Goal: Task Accomplishment & Management: Manage account settings

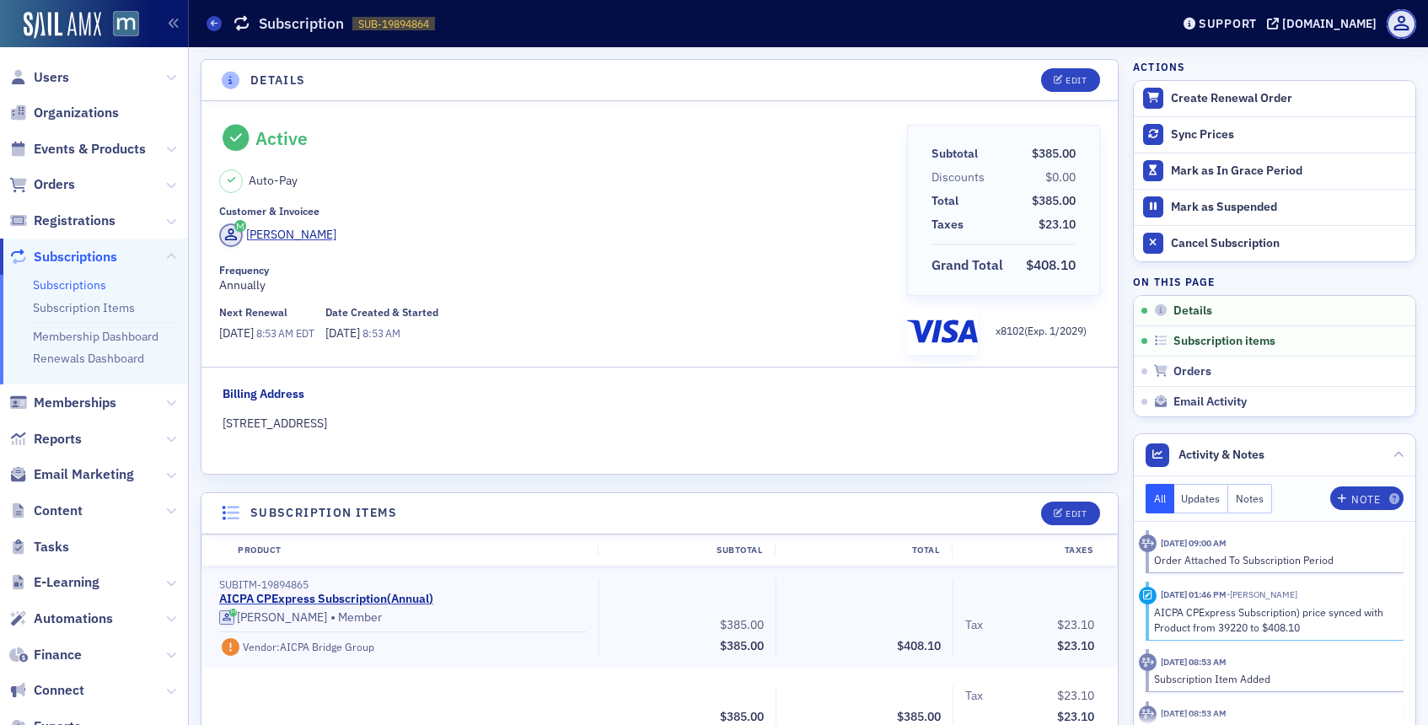
scroll to position [1140, 0]
click at [53, 77] on span "Users" at bounding box center [51, 77] width 35 height 19
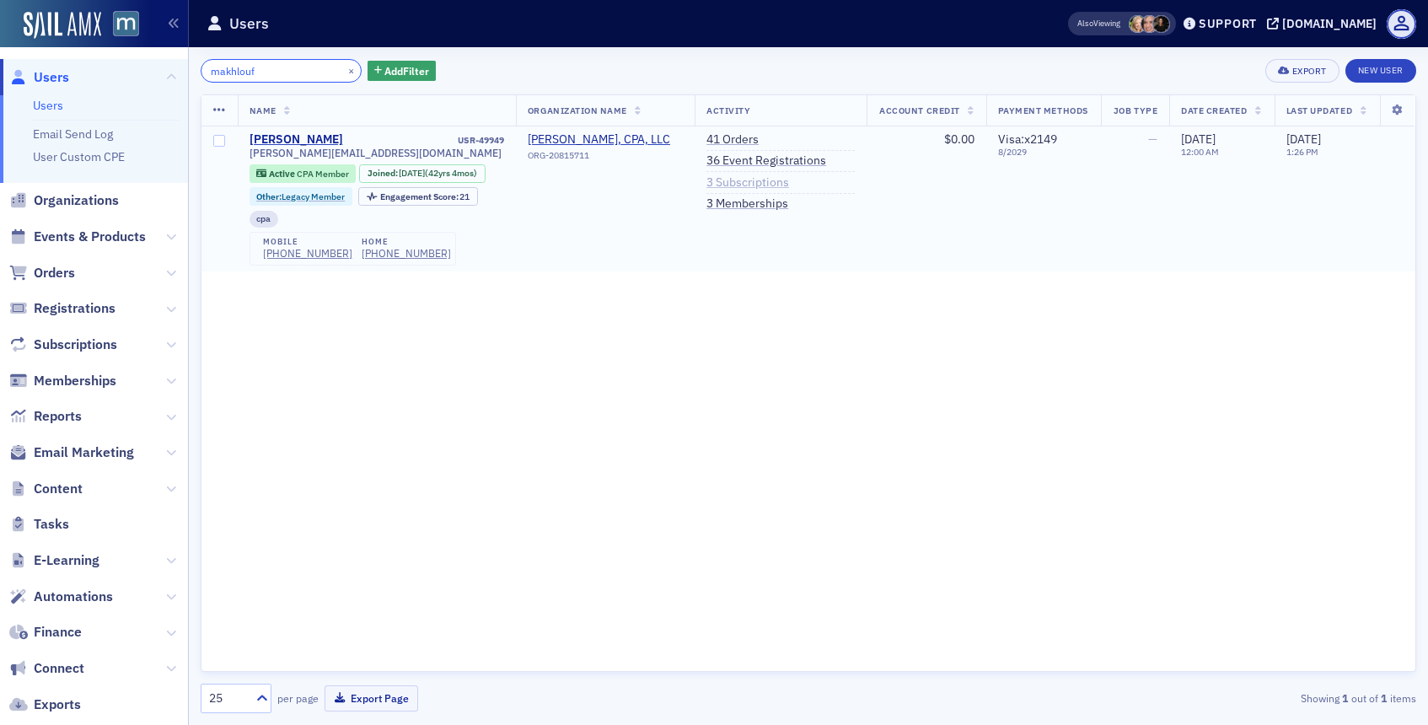
type input "makhlouf"
click at [736, 182] on link "3 Subscriptions" at bounding box center [747, 182] width 83 height 15
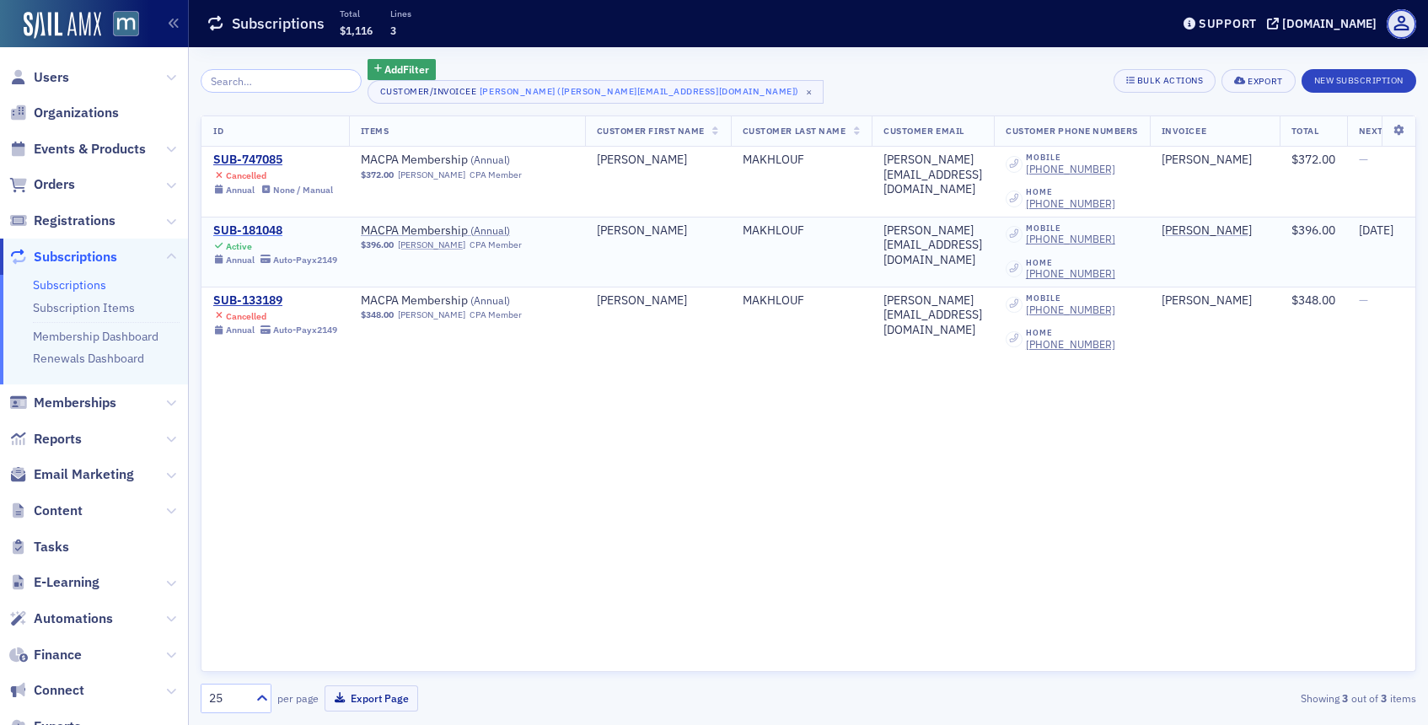
click at [263, 231] on div "SUB-181048" at bounding box center [275, 230] width 124 height 15
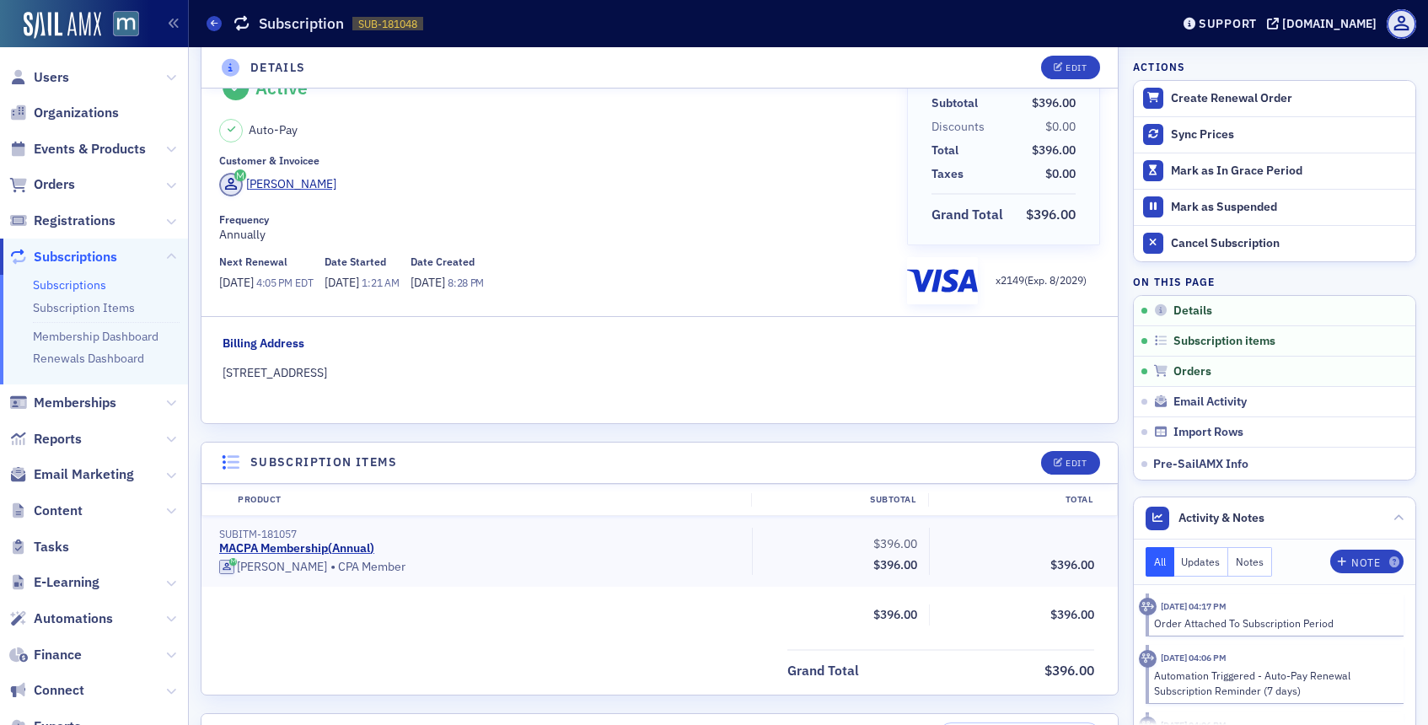
scroll to position [48, 0]
click at [61, 83] on span "Users" at bounding box center [51, 77] width 35 height 19
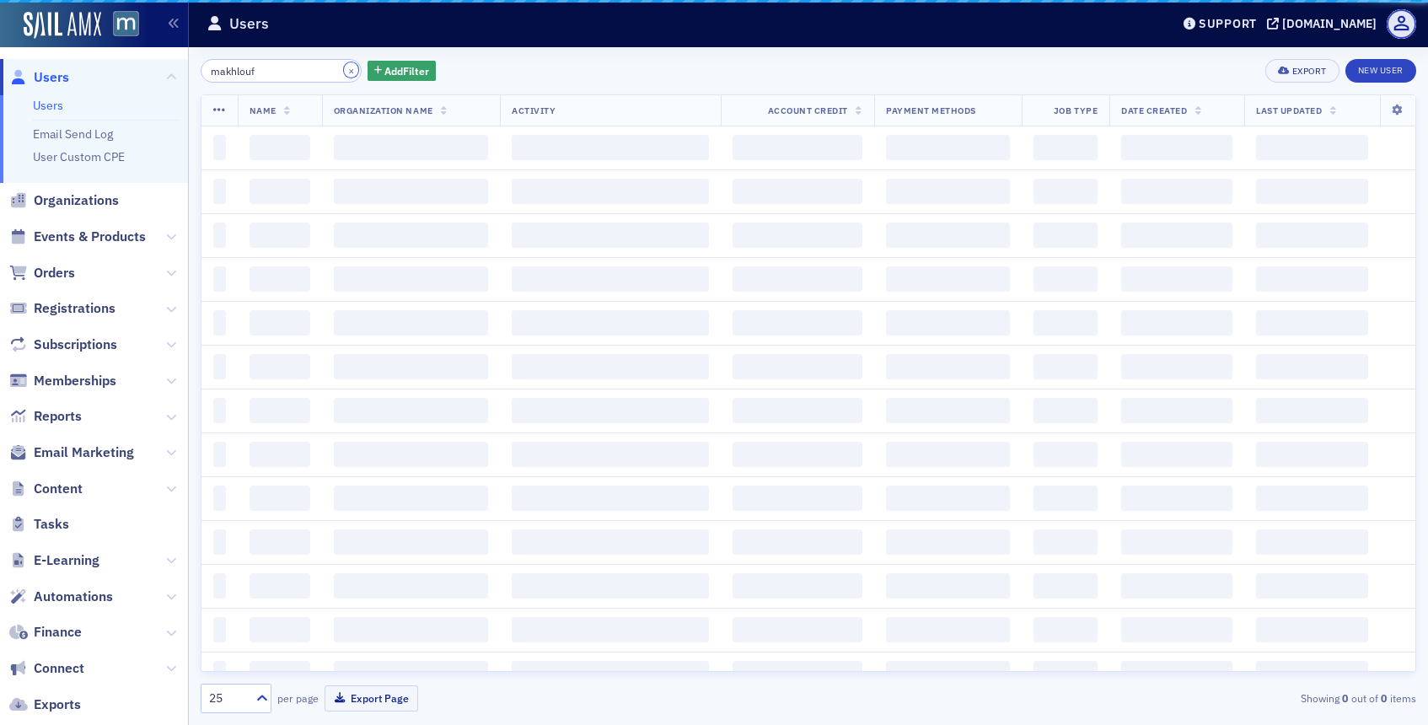
drag, startPoint x: 334, startPoint y: 72, endPoint x: 315, endPoint y: 70, distance: 18.7
click at [344, 72] on button "×" at bounding box center [351, 69] width 15 height 15
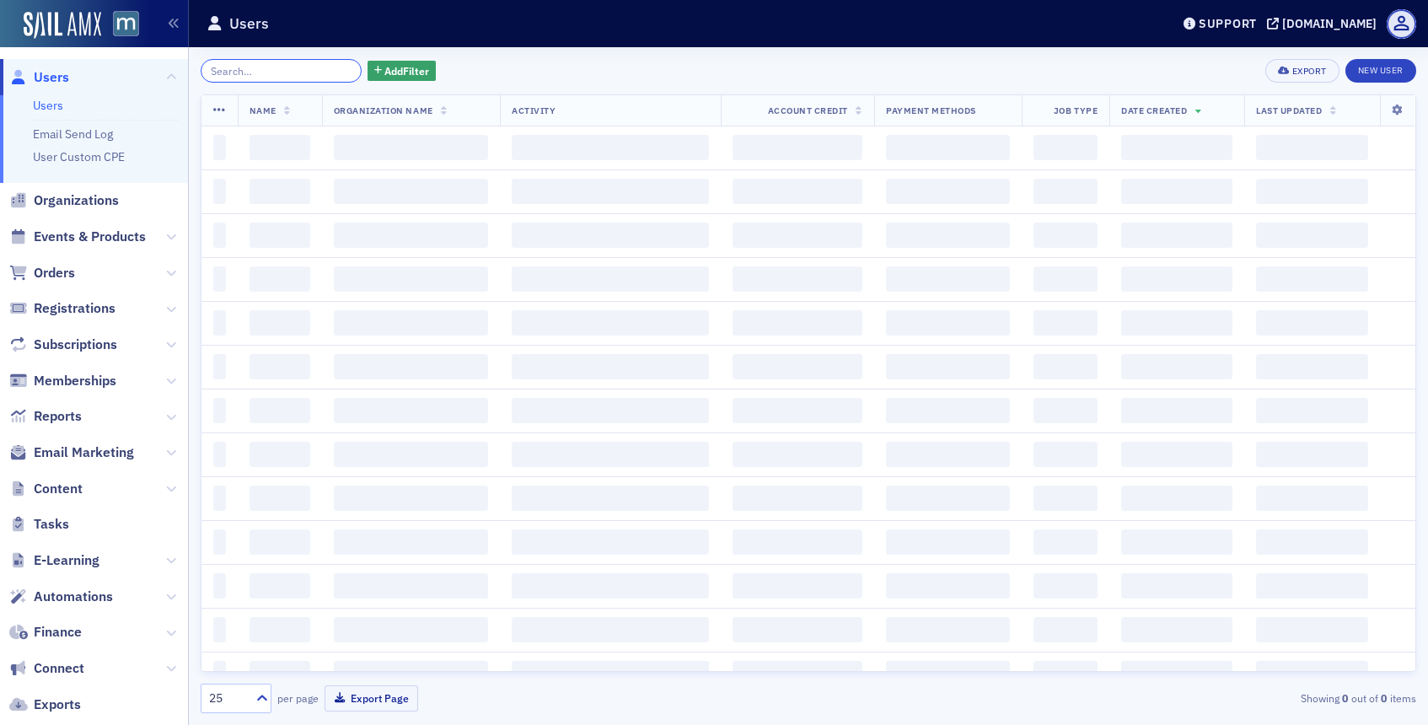
click at [303, 68] on input "search" at bounding box center [281, 71] width 161 height 24
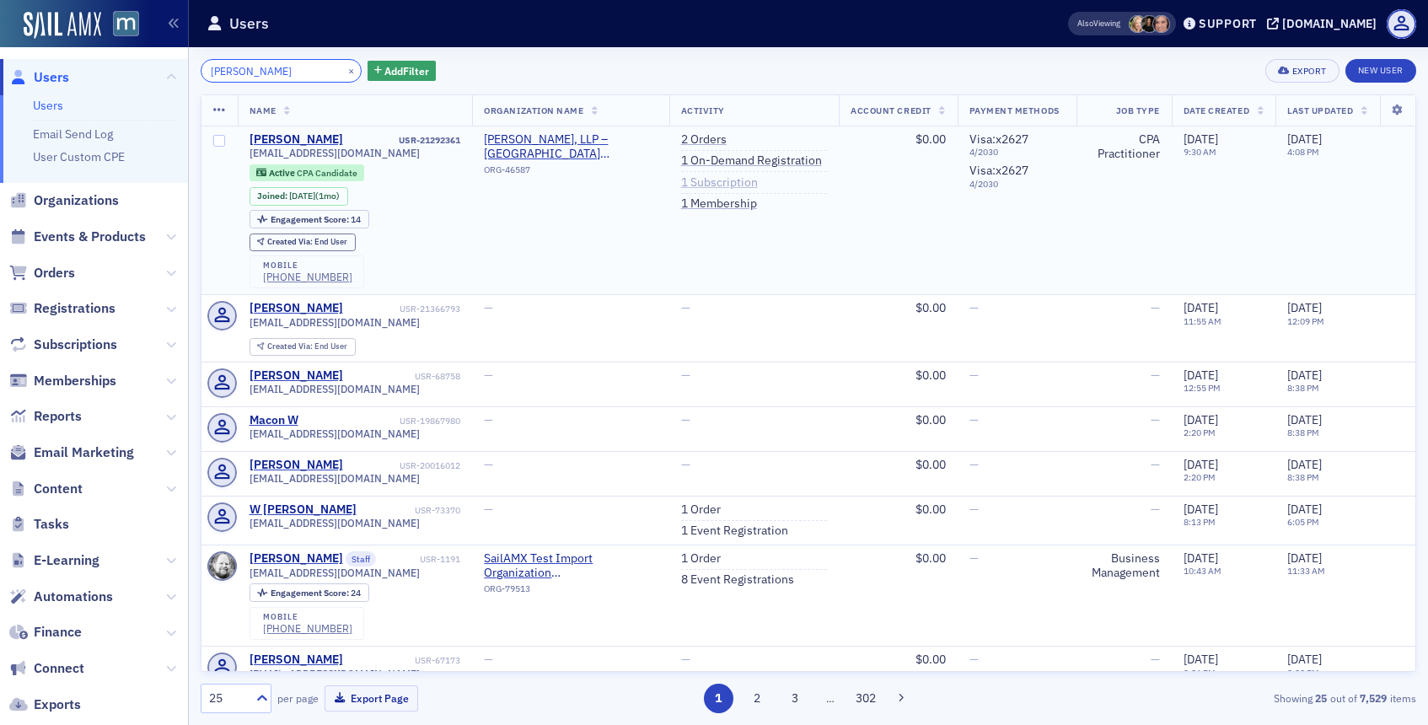
type input "[PERSON_NAME]"
click at [738, 178] on link "1 Subscription" at bounding box center [719, 182] width 77 height 15
click at [330, 154] on span "[EMAIL_ADDRESS][DOMAIN_NAME]" at bounding box center [335, 153] width 170 height 13
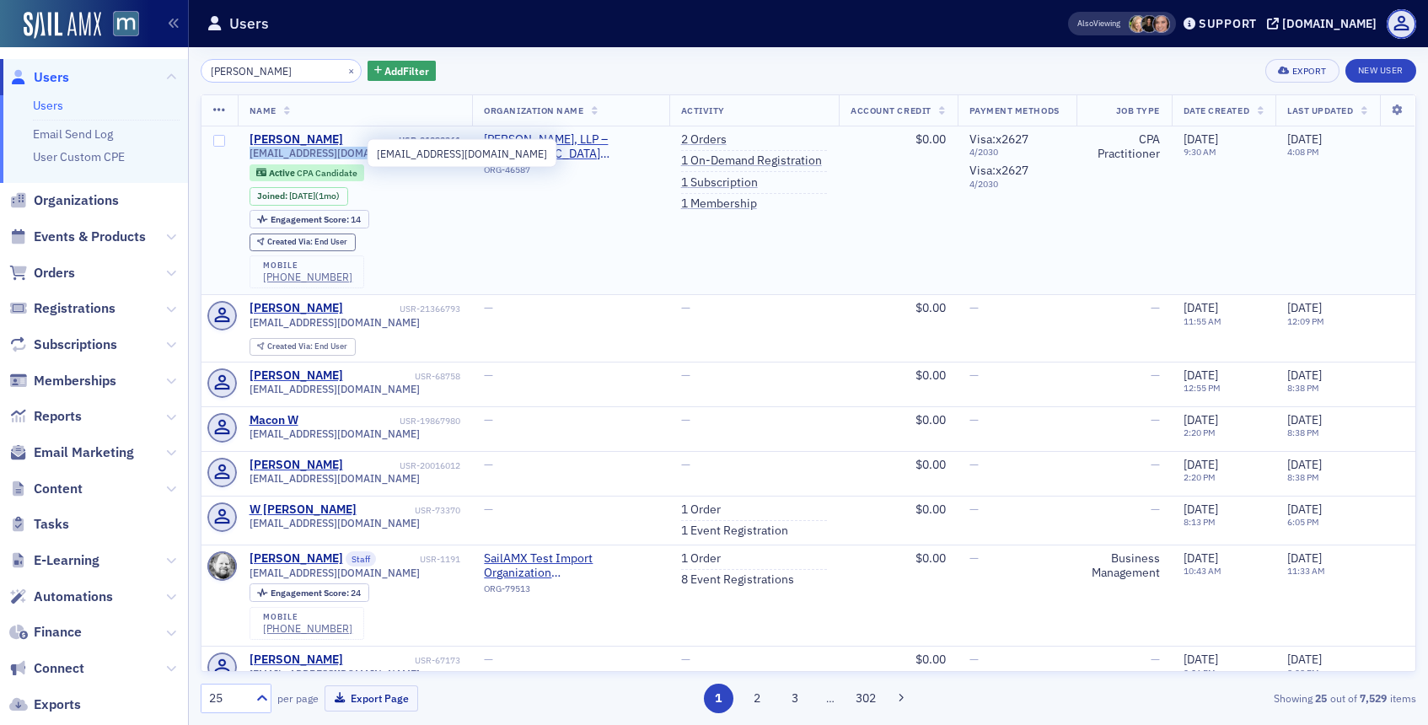
copy div "[EMAIL_ADDRESS][DOMAIN_NAME]"
click at [710, 164] on link "1 On-Demand Registration" at bounding box center [751, 160] width 141 height 15
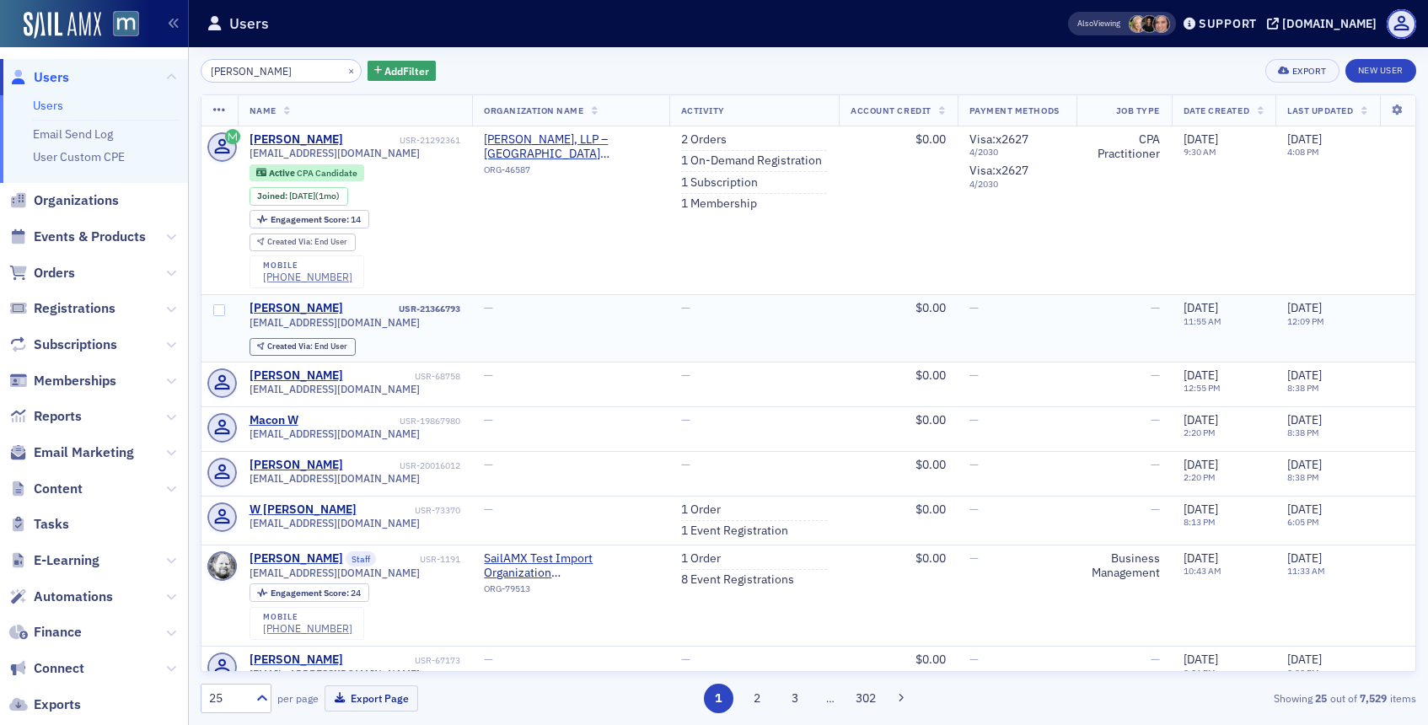
click at [317, 317] on span "[EMAIL_ADDRESS][DOMAIN_NAME]" at bounding box center [335, 322] width 170 height 13
click at [309, 311] on div "[PERSON_NAME]" at bounding box center [297, 308] width 94 height 15
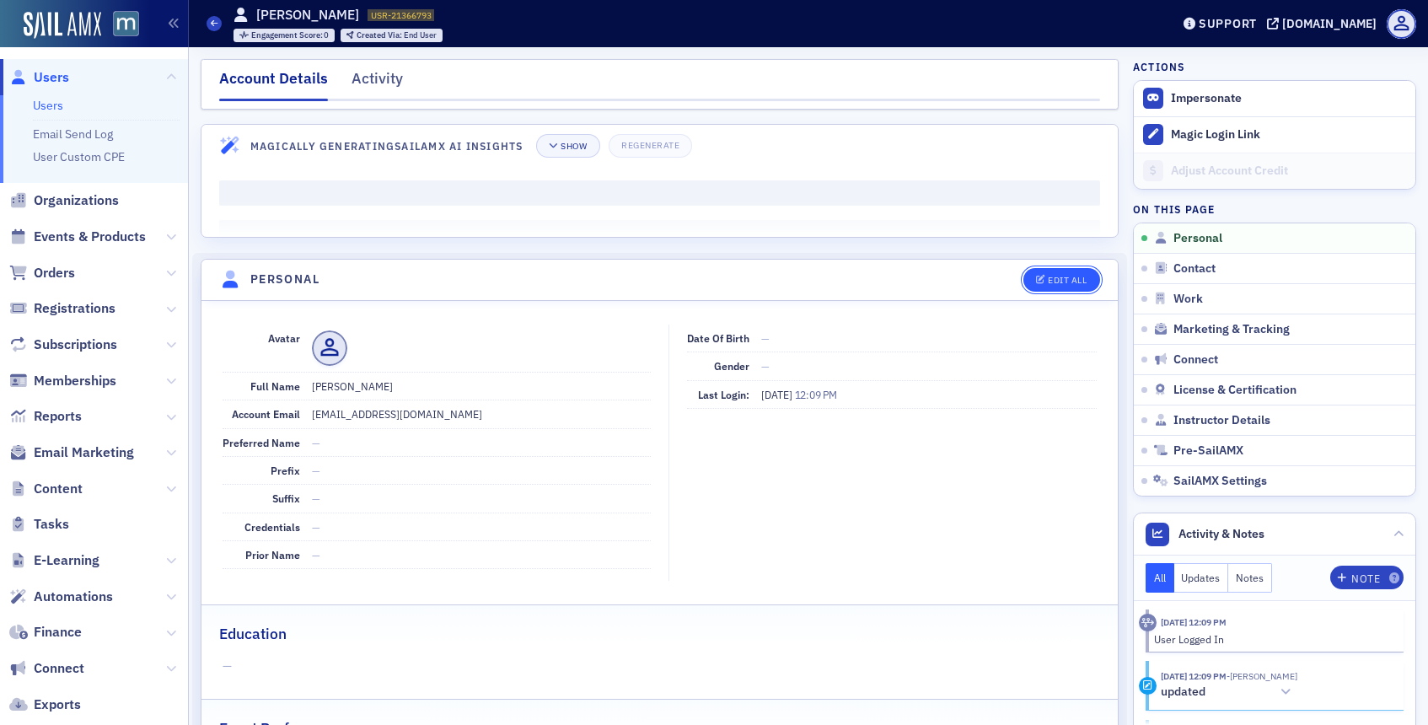
click at [1051, 282] on div "Edit All" at bounding box center [1067, 280] width 39 height 9
select select "US"
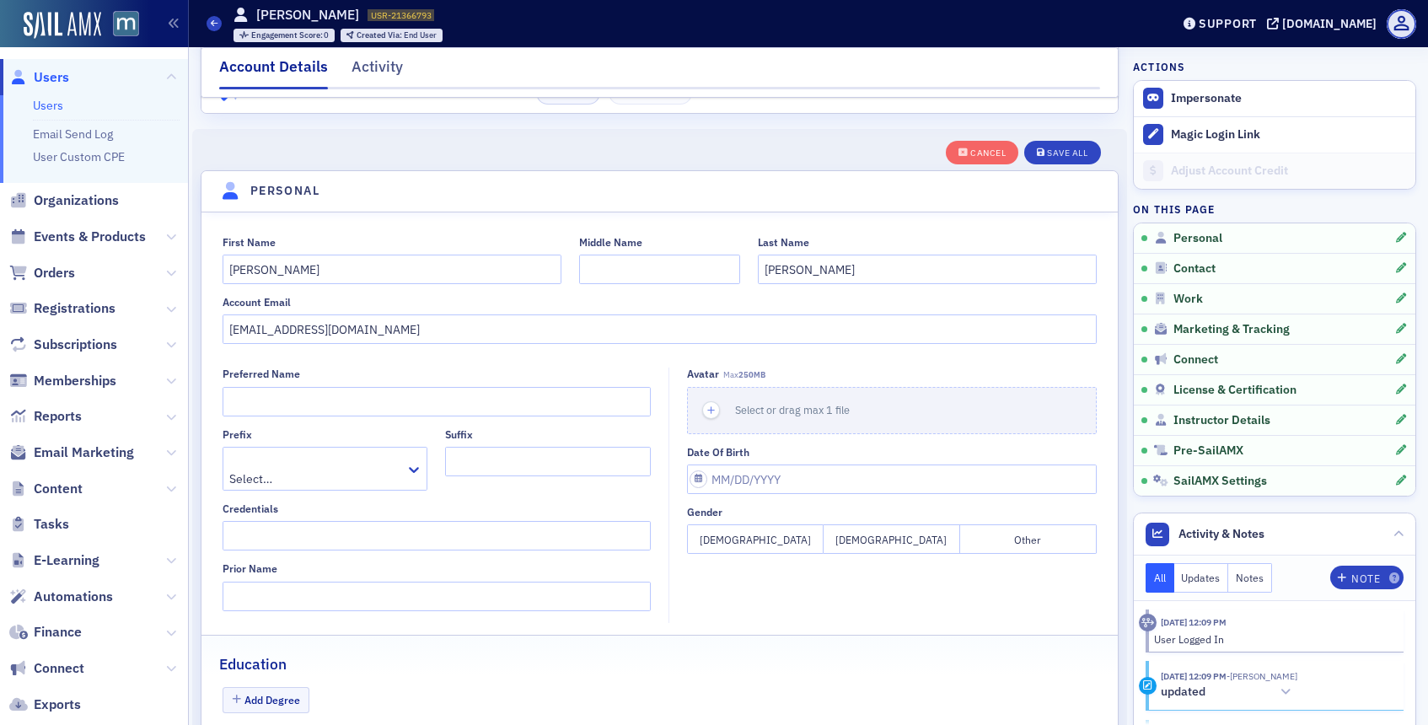
scroll to position [196, 0]
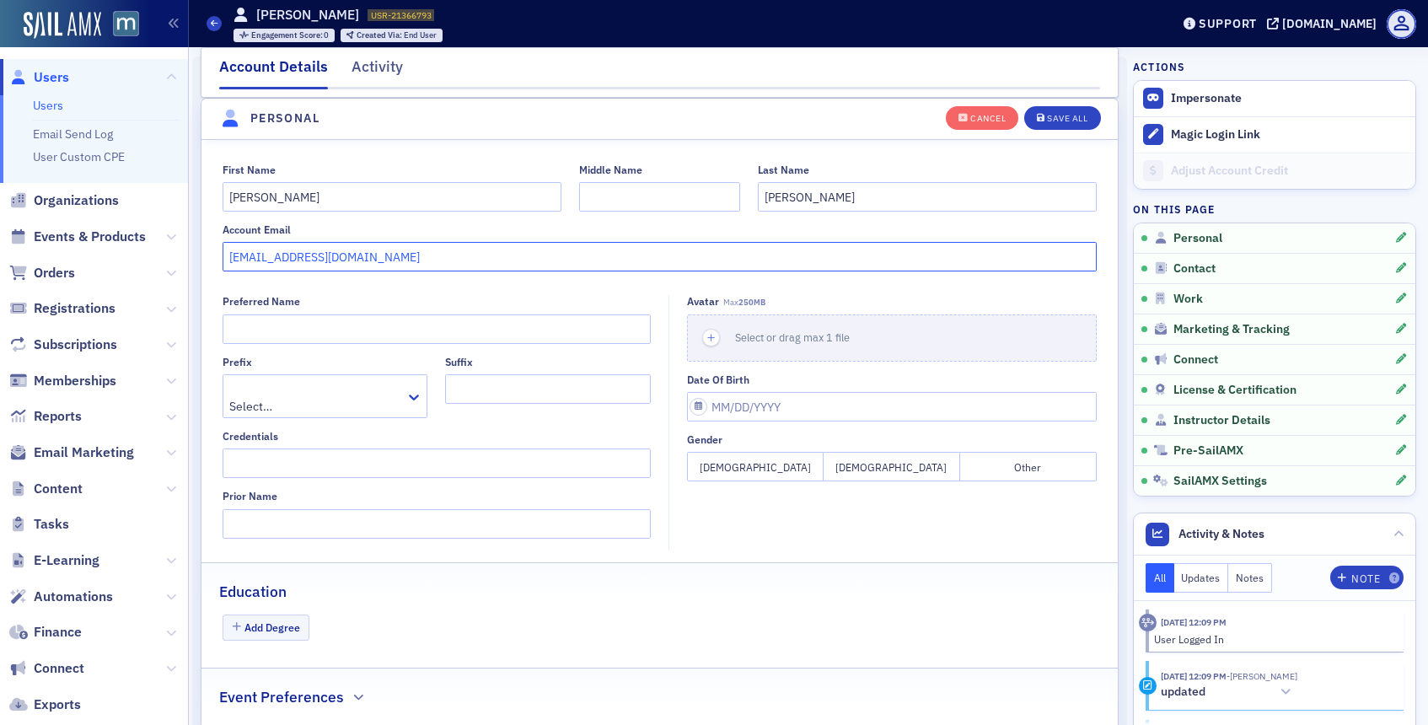
click at [343, 266] on input "[EMAIL_ADDRESS][DOMAIN_NAME]" at bounding box center [660, 257] width 875 height 30
click at [1050, 114] on div "Save All" at bounding box center [1067, 118] width 40 height 9
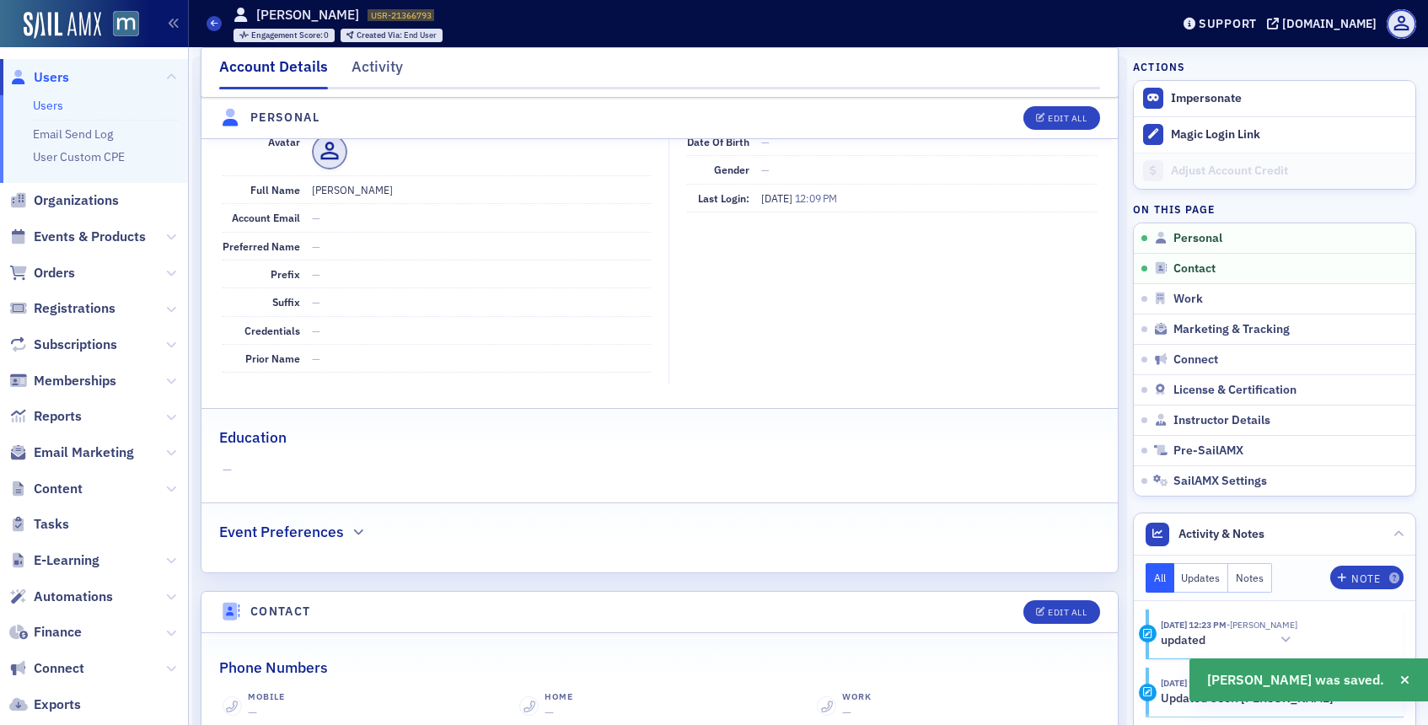
click at [56, 79] on span "Users" at bounding box center [51, 77] width 35 height 19
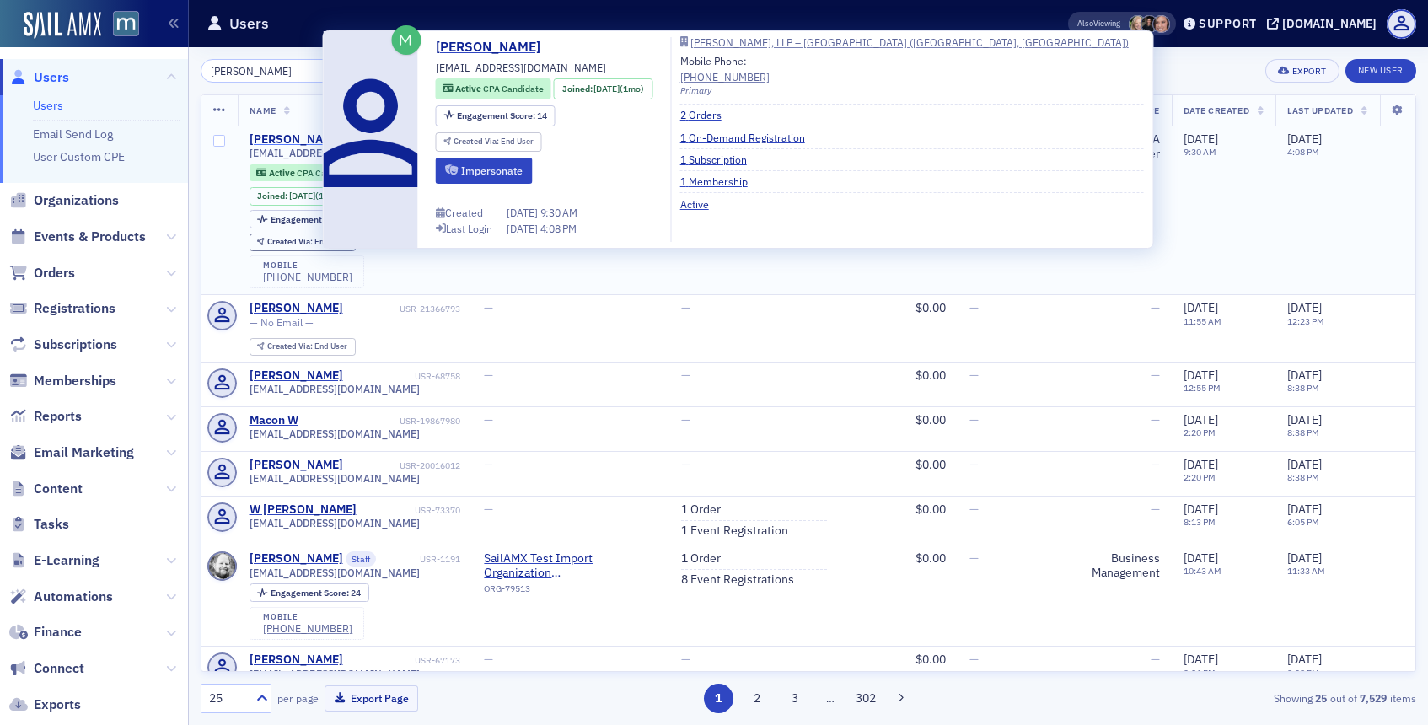
click at [290, 138] on div "[PERSON_NAME]" at bounding box center [297, 139] width 94 height 15
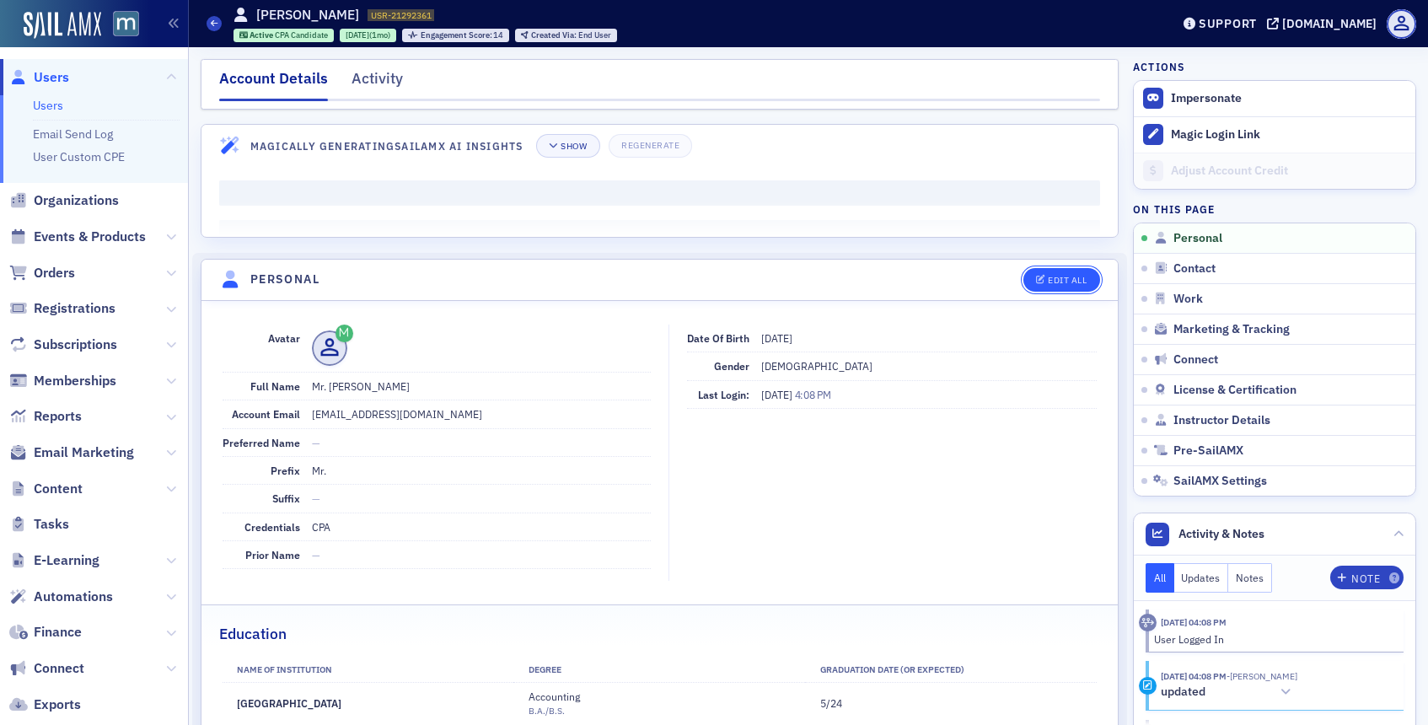
click at [1061, 278] on div "Edit All" at bounding box center [1067, 280] width 39 height 9
select select "US"
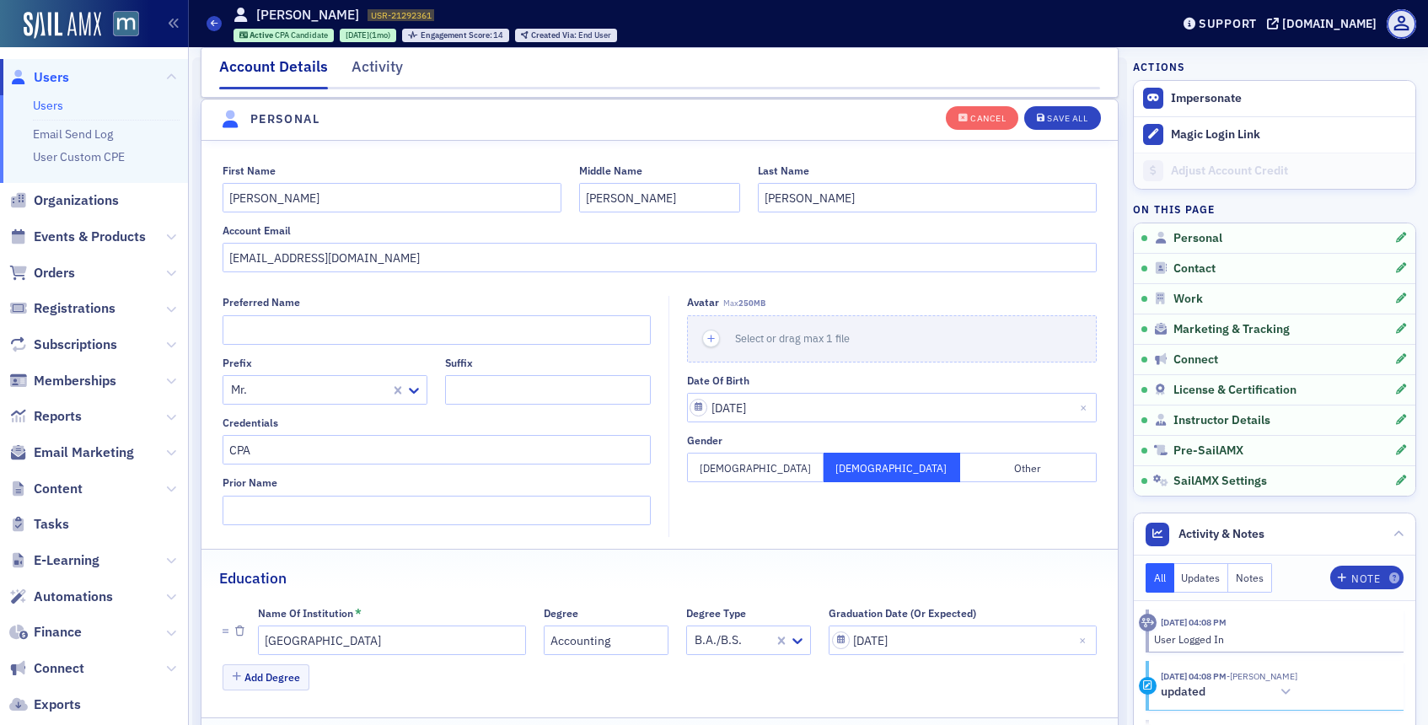
scroll to position [196, 0]
click at [410, 265] on input "[EMAIL_ADDRESS][DOMAIN_NAME]" at bounding box center [660, 257] width 875 height 30
paste input "[EMAIL_ADDRESS][DOMAIN_NAME]"
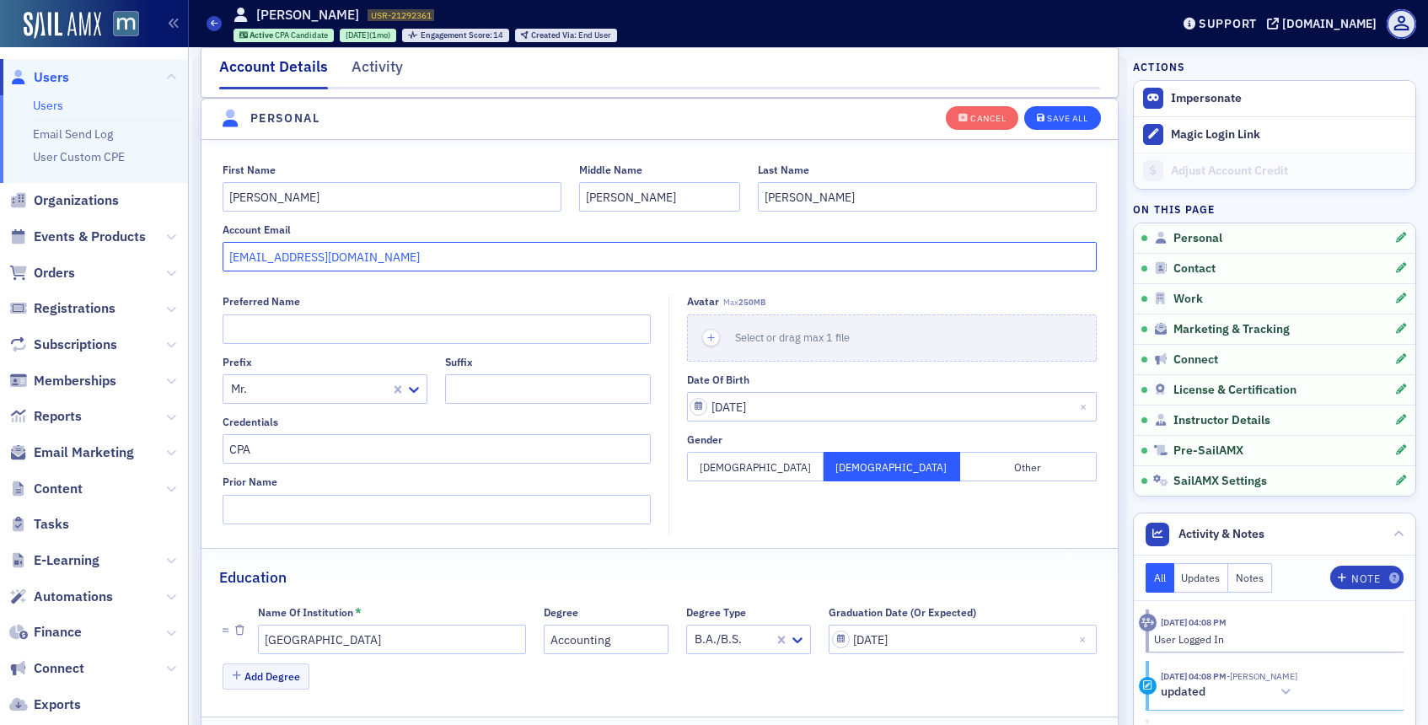
type input "[EMAIL_ADDRESS][DOMAIN_NAME]"
click at [1050, 119] on div "Save All" at bounding box center [1067, 118] width 40 height 9
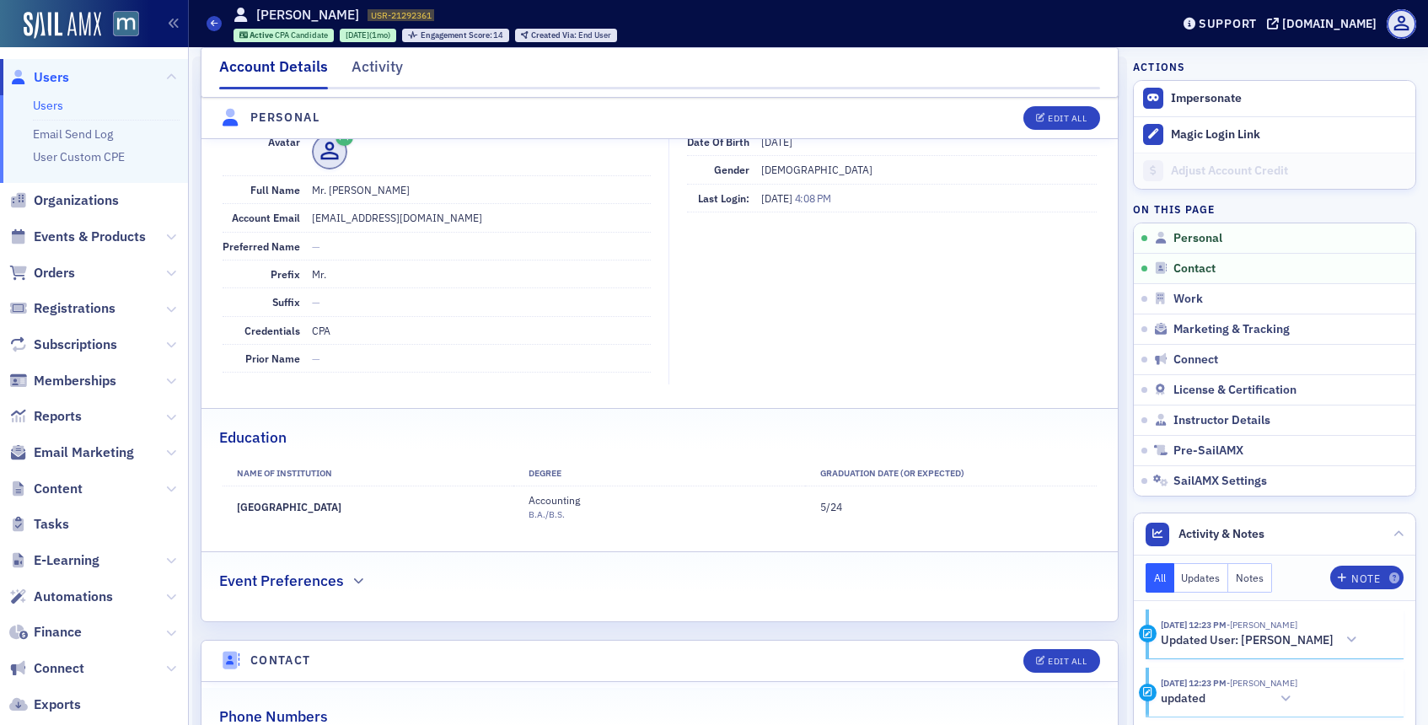
click at [56, 78] on span "Users" at bounding box center [51, 77] width 35 height 19
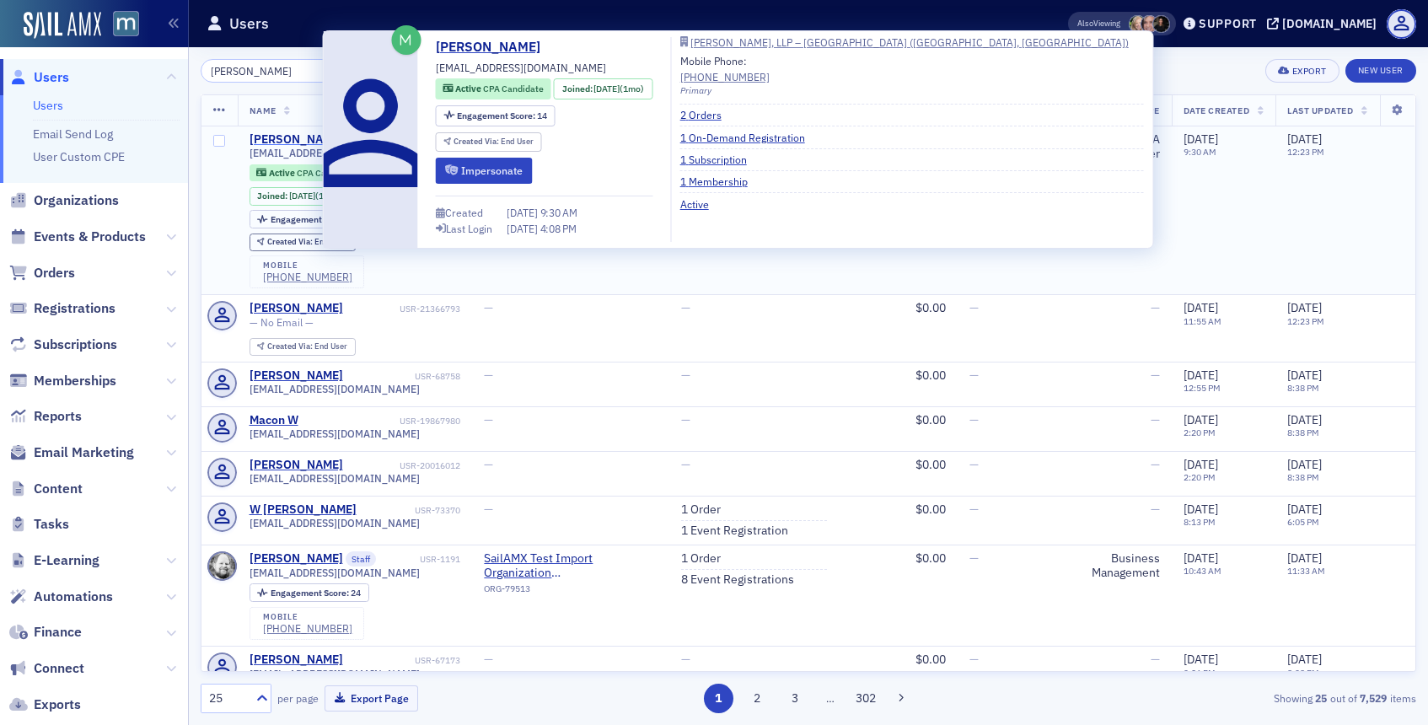
click at [282, 141] on div "[PERSON_NAME]" at bounding box center [297, 139] width 94 height 15
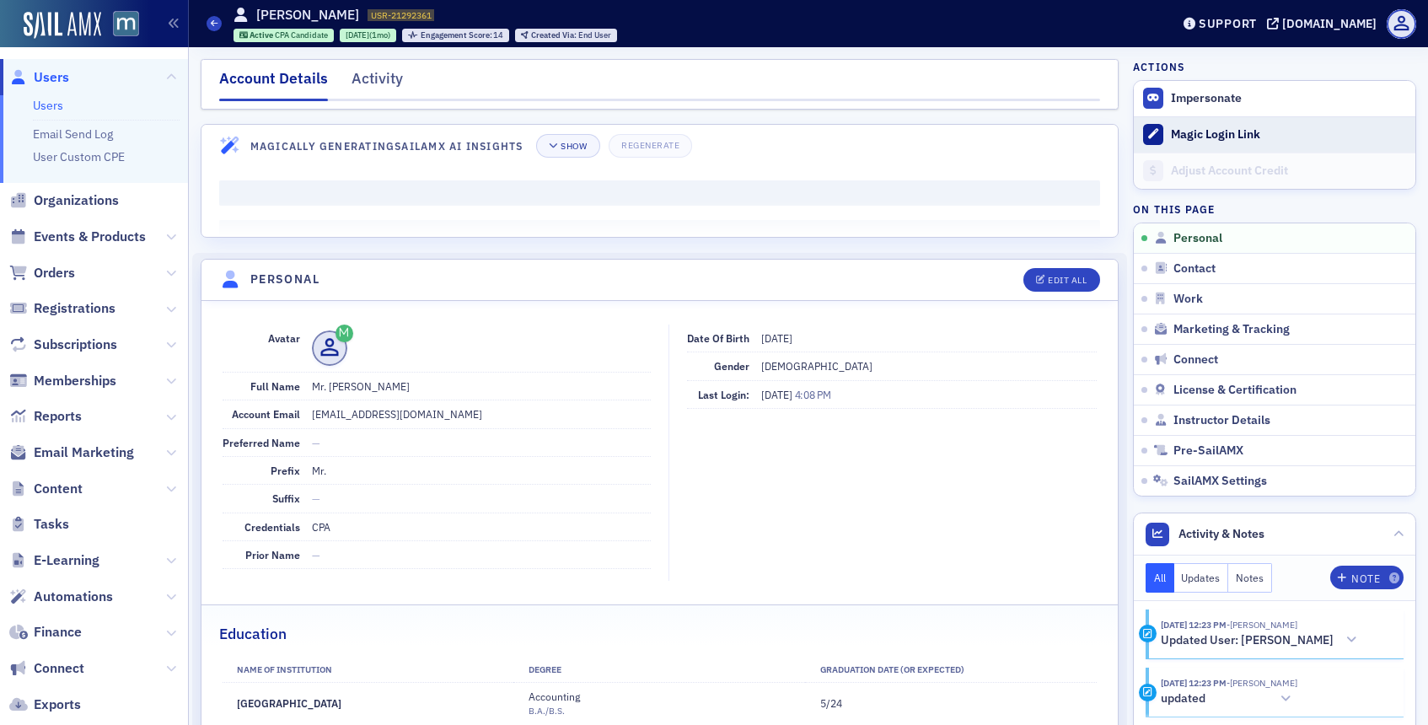
click at [1183, 127] on div "Magic Login Link" at bounding box center [1289, 134] width 236 height 15
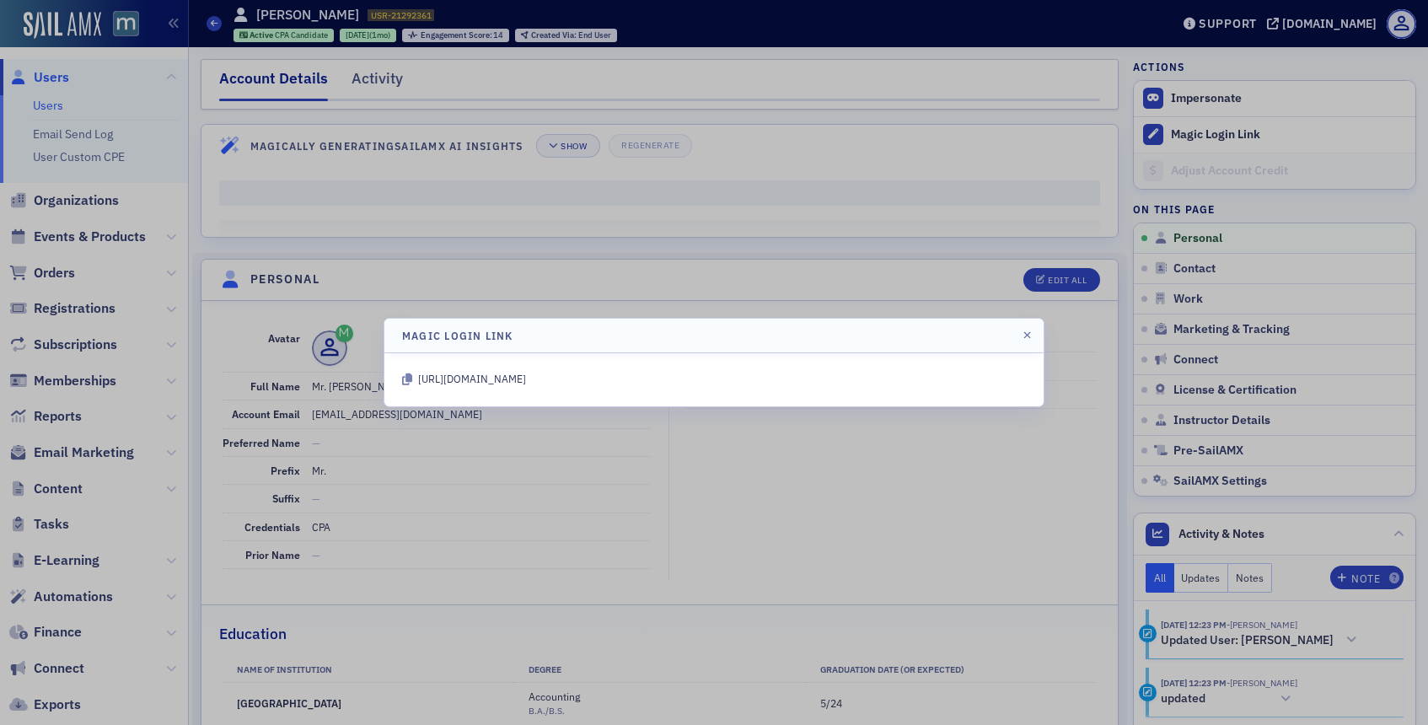
click at [526, 385] on div "[URL][DOMAIN_NAME]" at bounding box center [472, 380] width 108 height 18
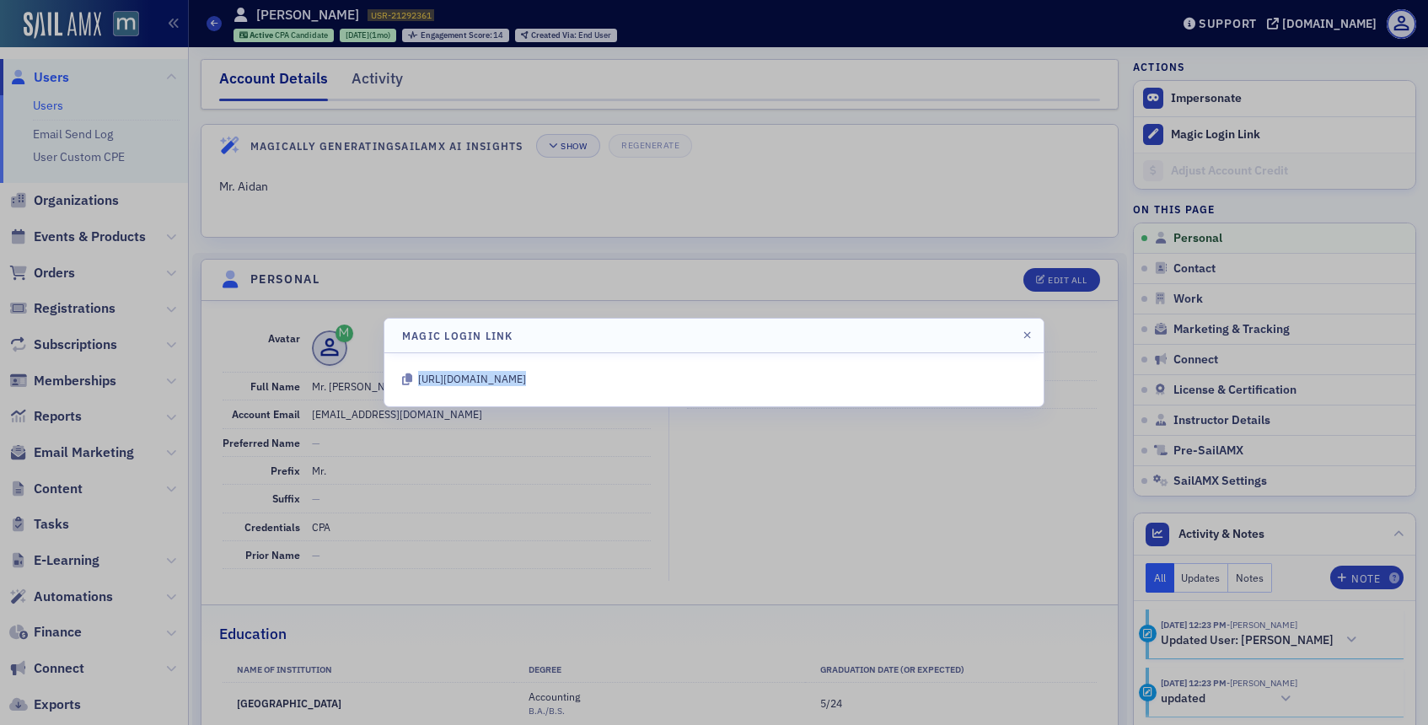
copy body "[URL][DOMAIN_NAME]"
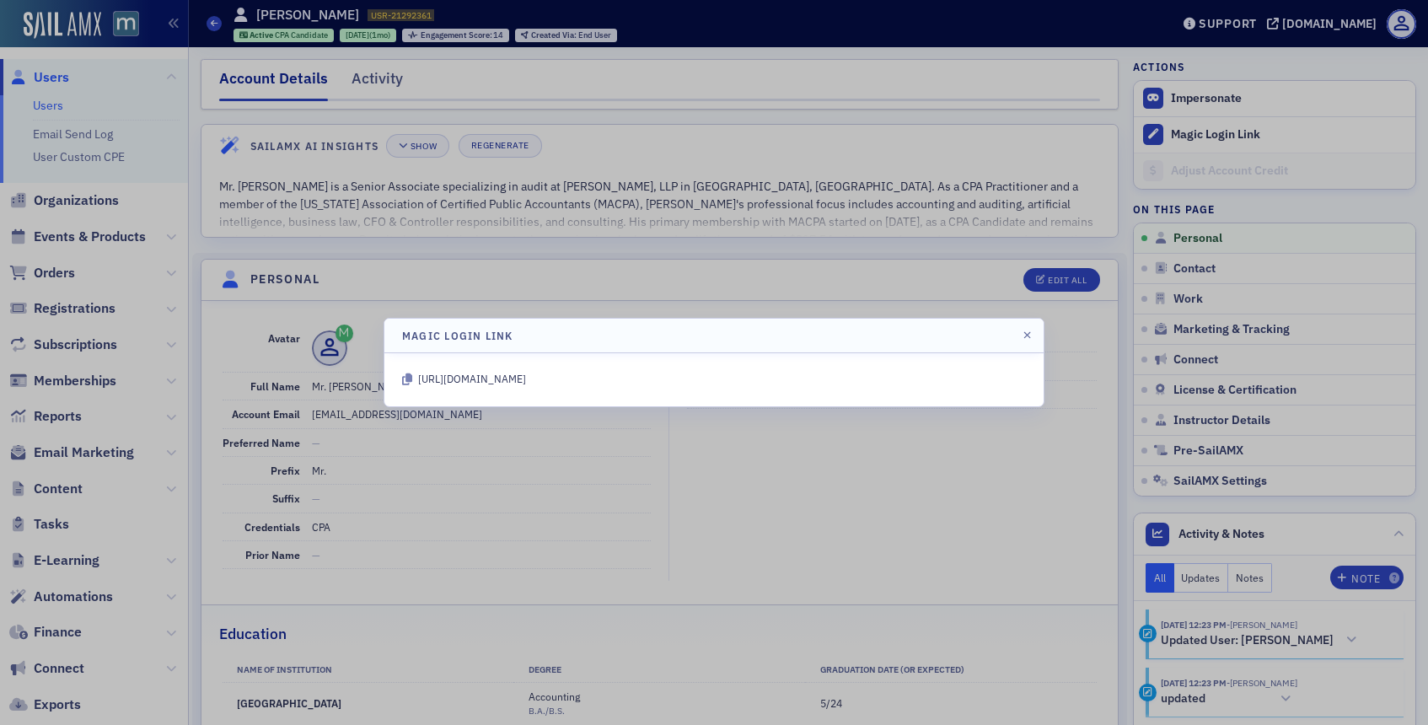
click at [450, 255] on div at bounding box center [714, 362] width 1428 height 725
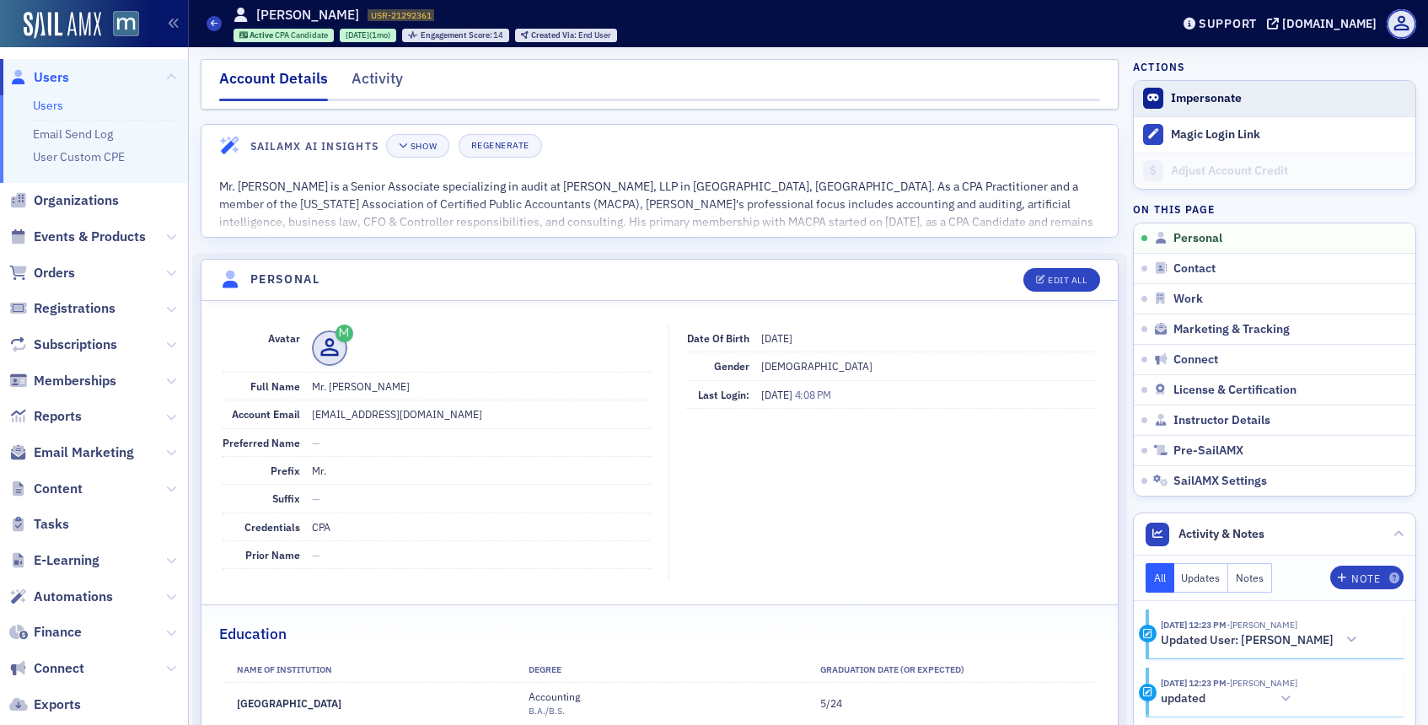
click at [1156, 94] on icon at bounding box center [1153, 98] width 12 height 10
click at [1177, 94] on button "Impersonate" at bounding box center [1206, 98] width 71 height 15
